Goal: Navigation & Orientation: Find specific page/section

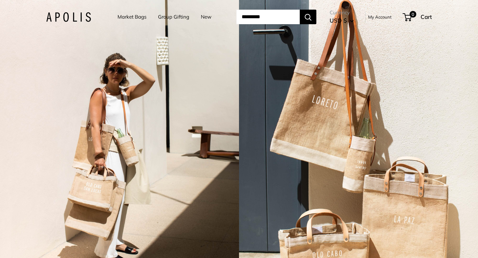
click at [205, 20] on link "New" at bounding box center [206, 16] width 11 height 9
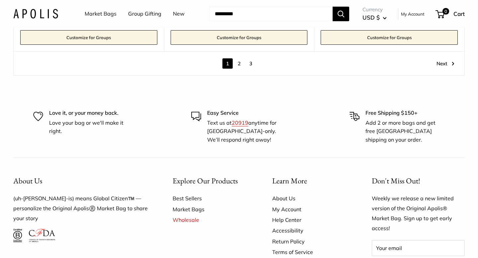
scroll to position [3893, 0]
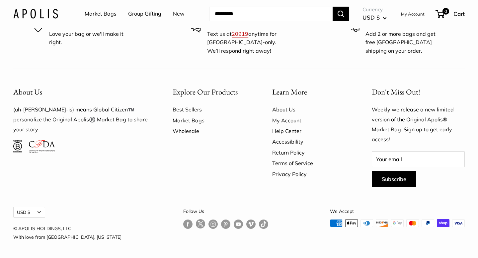
click at [186, 132] on link "Wholesale" at bounding box center [211, 131] width 76 height 11
